Goal: Check status: Check status

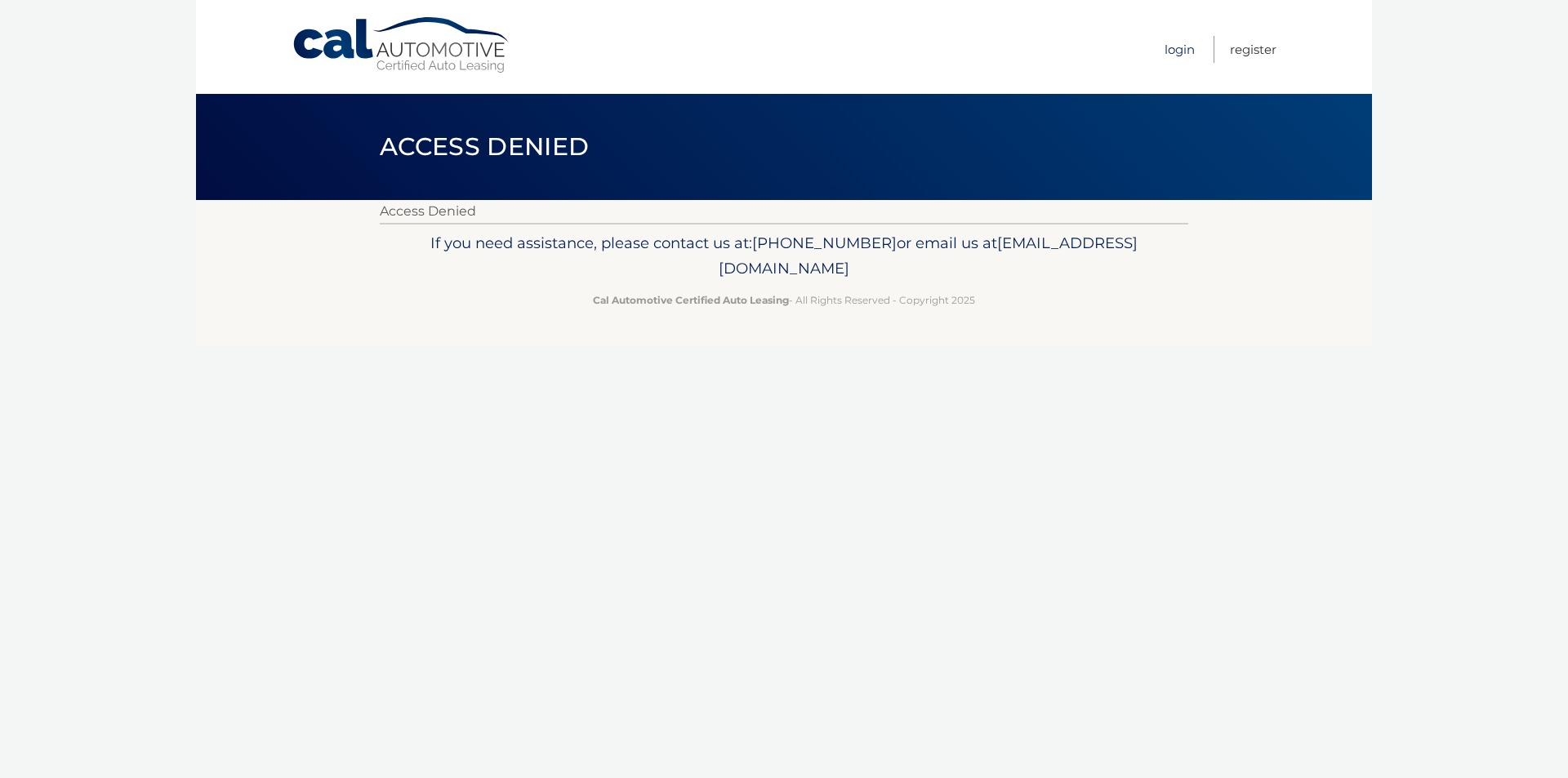
click at [1171, 46] on link "Login" at bounding box center [1179, 50] width 30 height 27
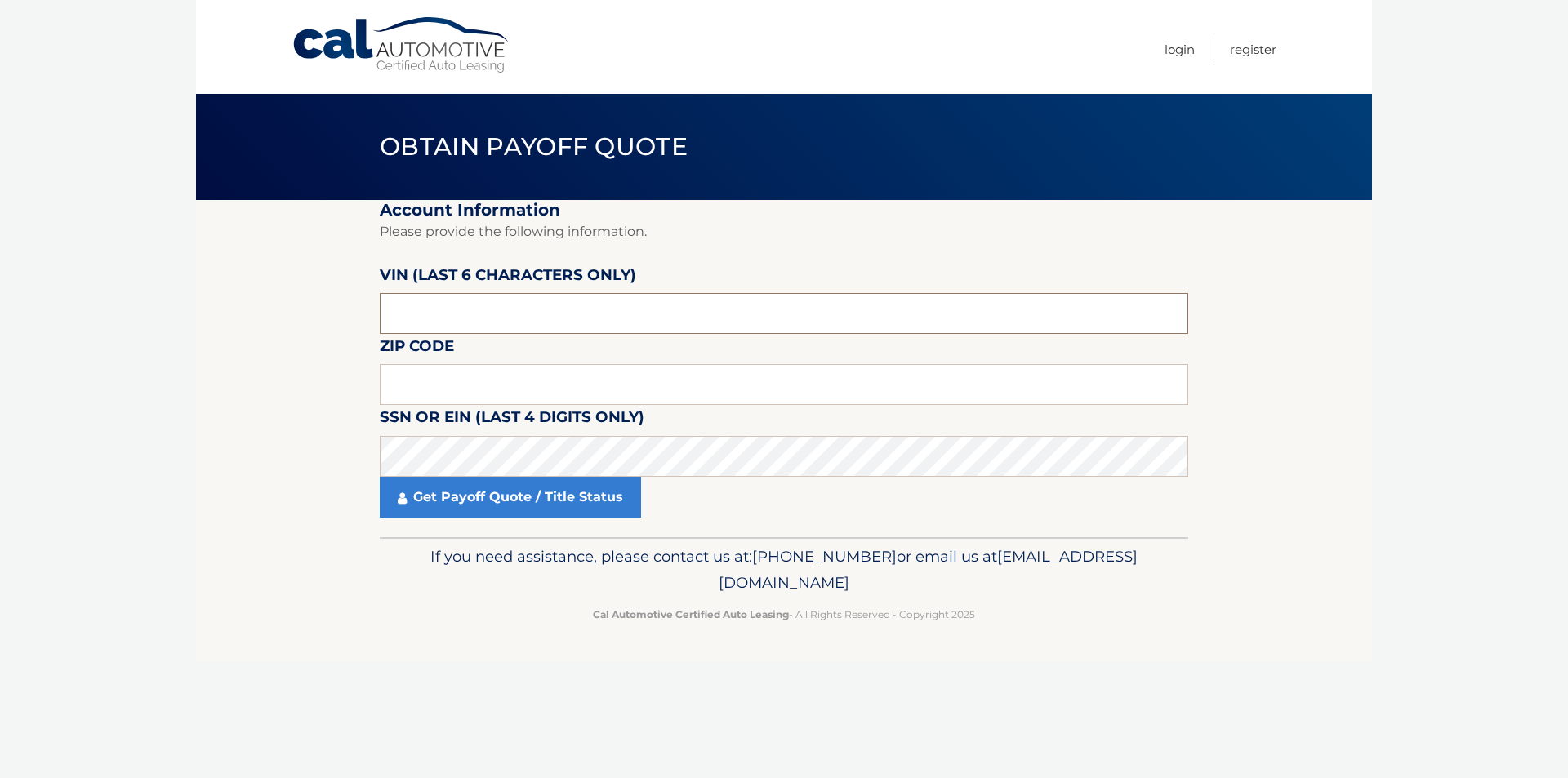
click at [501, 329] on input "text" at bounding box center [784, 313] width 808 height 41
type input "578503"
type input "14075"
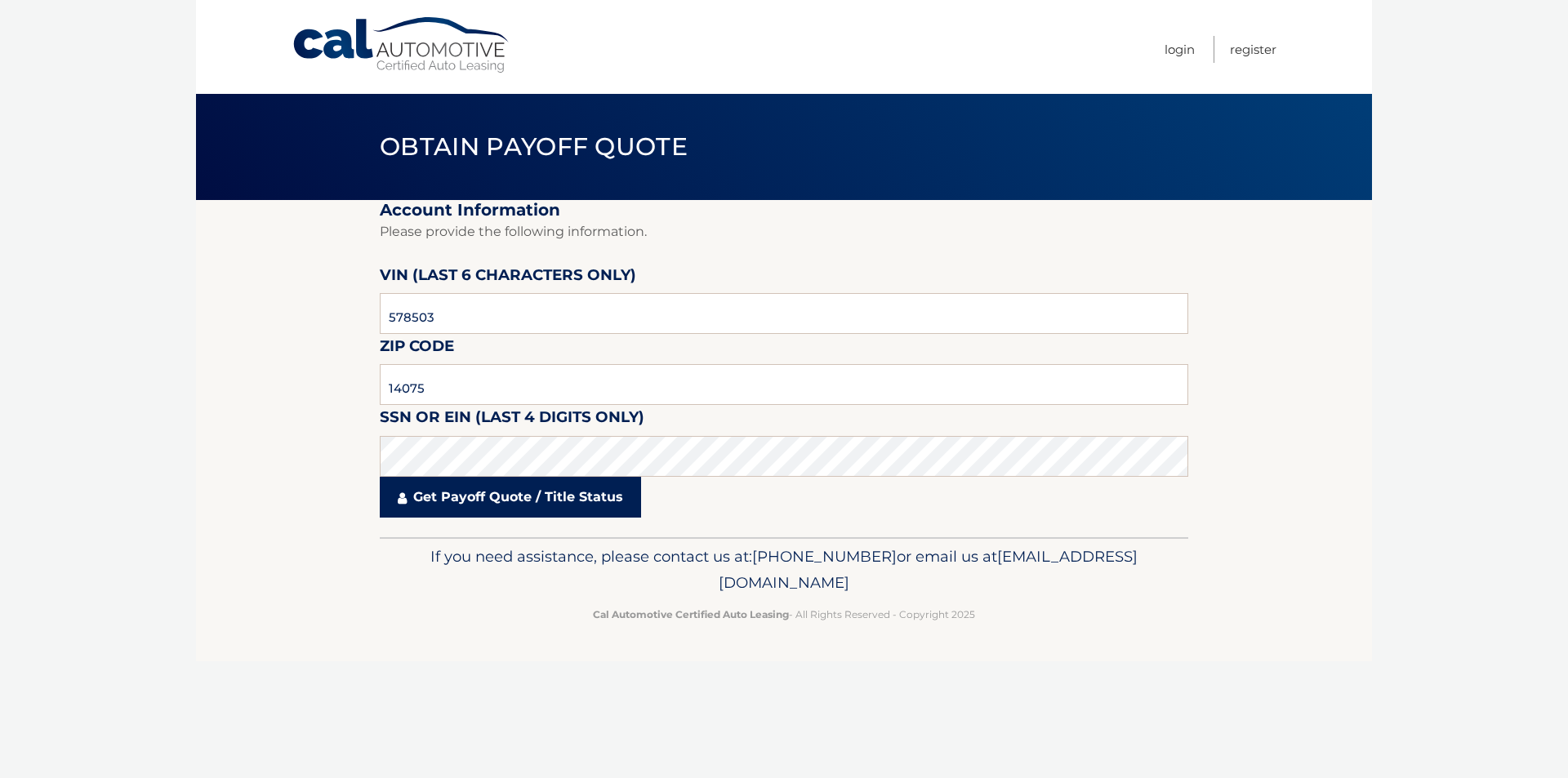
click at [523, 498] on link "Get Payoff Quote / Title Status" at bounding box center [511, 497] width 261 height 41
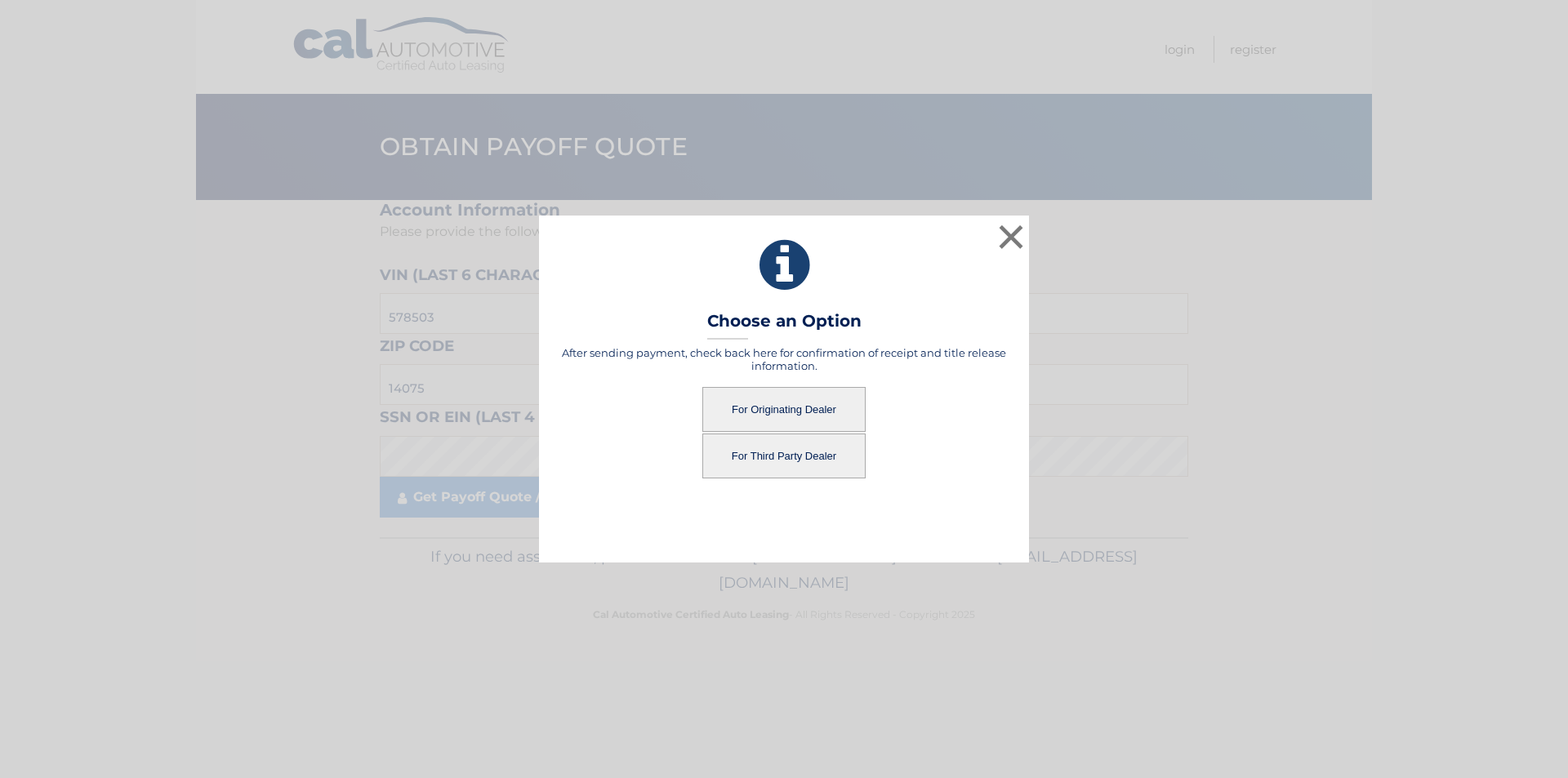
click at [821, 409] on button "For Originating Dealer" at bounding box center [783, 409] width 163 height 45
click at [781, 407] on button "For Originating Dealer" at bounding box center [783, 409] width 163 height 45
